Goal: Find specific page/section: Find specific page/section

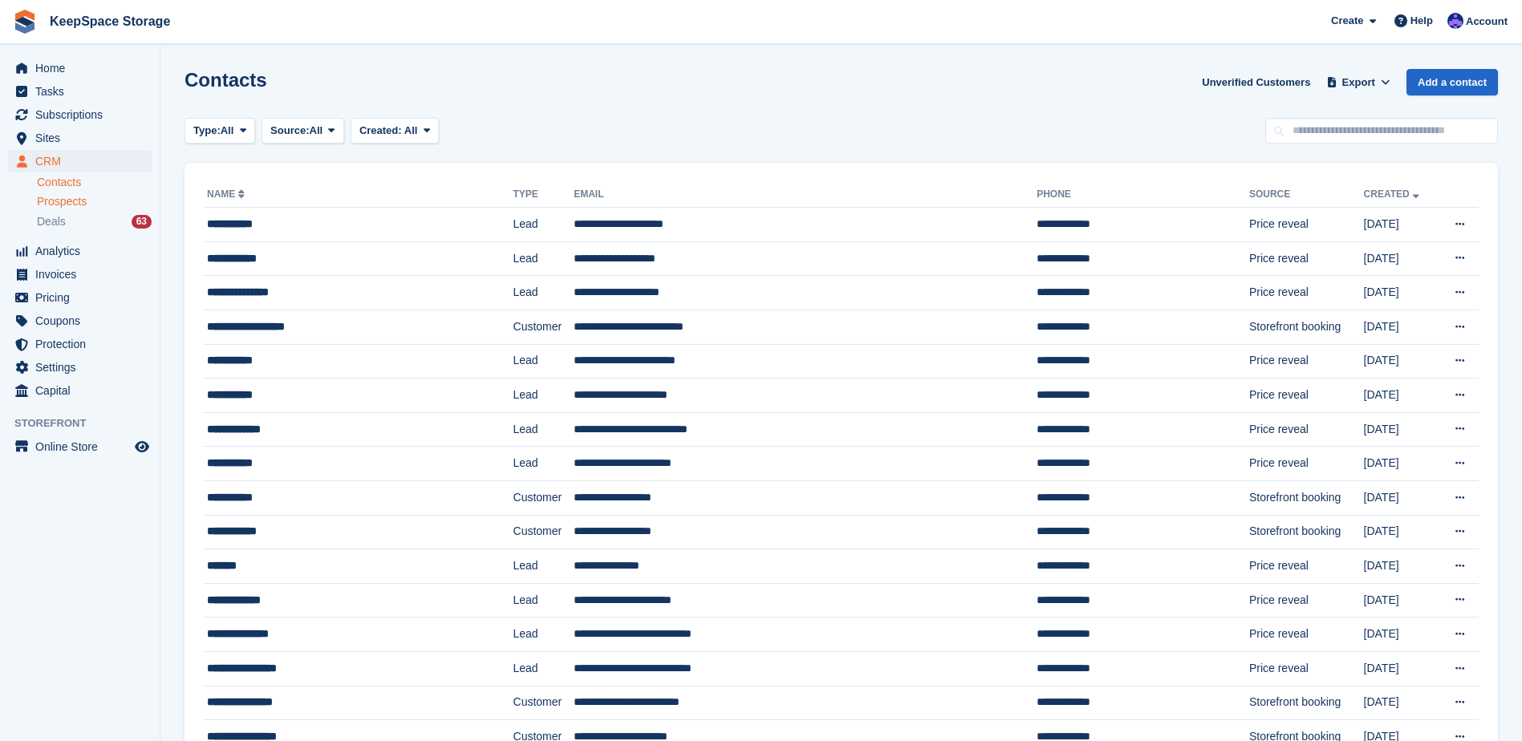
click at [82, 197] on span "Prospects" at bounding box center [62, 201] width 50 height 15
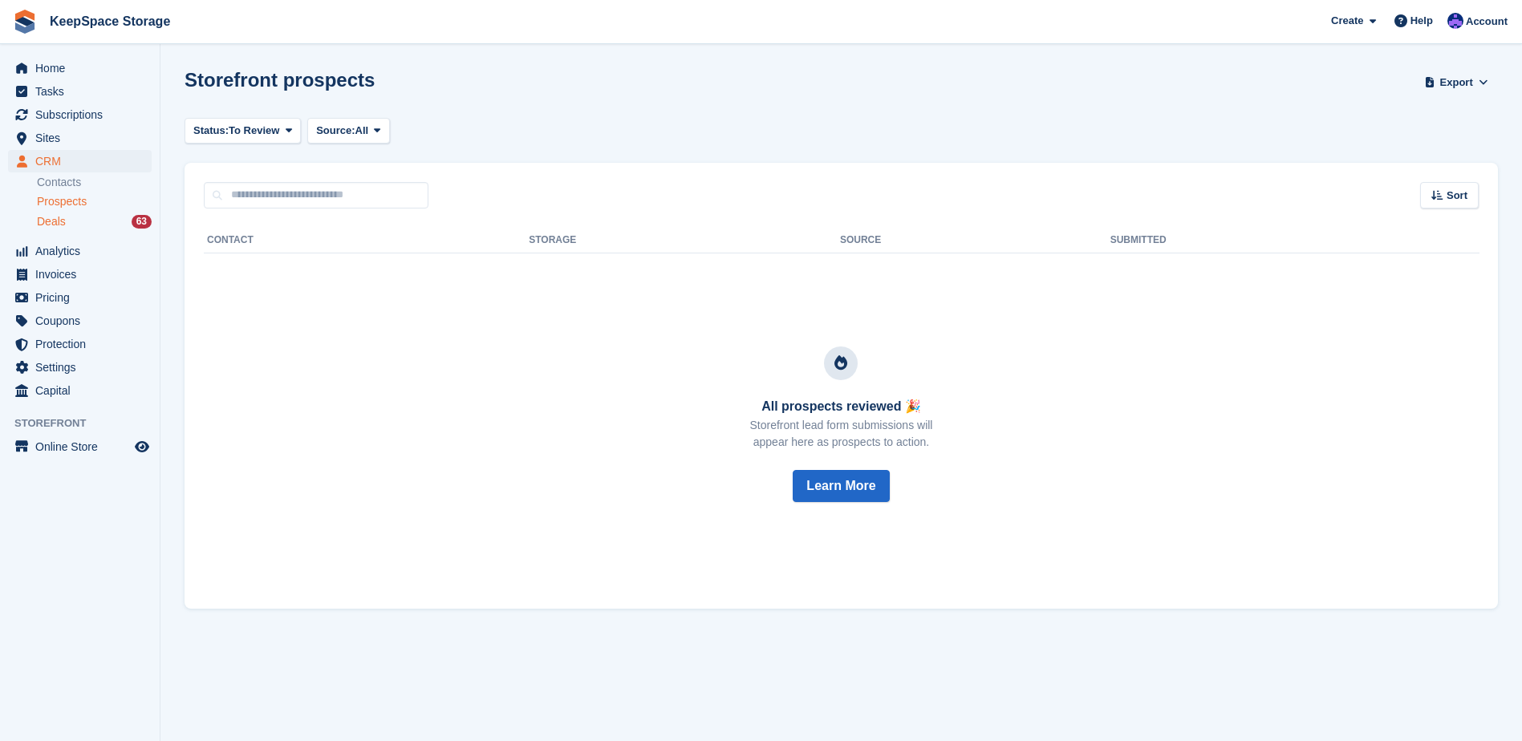
click at [114, 225] on div "Deals 63" at bounding box center [94, 221] width 115 height 15
